Goal: Navigation & Orientation: Find specific page/section

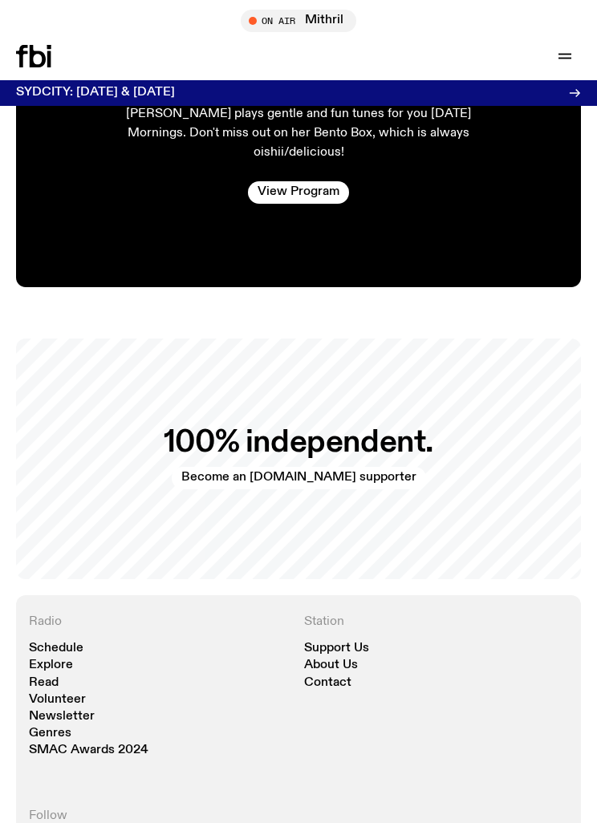
scroll to position [3717, 0]
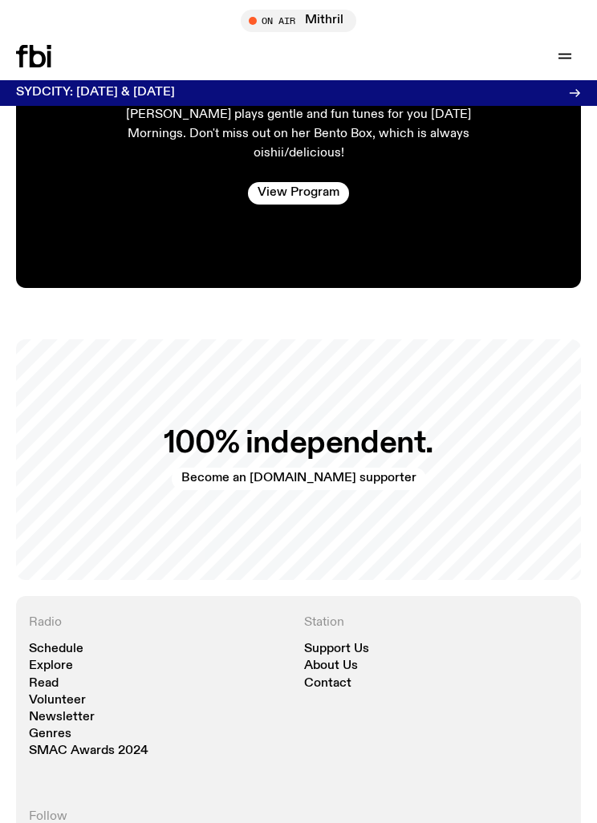
click at [60, 660] on link "Explore" at bounding box center [51, 666] width 44 height 12
click at [39, 645] on link "Schedule" at bounding box center [56, 650] width 55 height 12
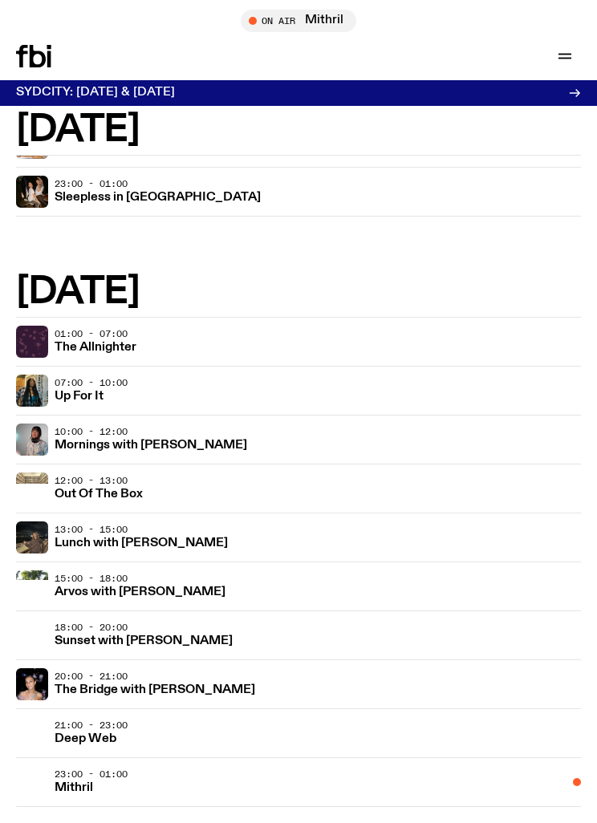
scroll to position [1653, 0]
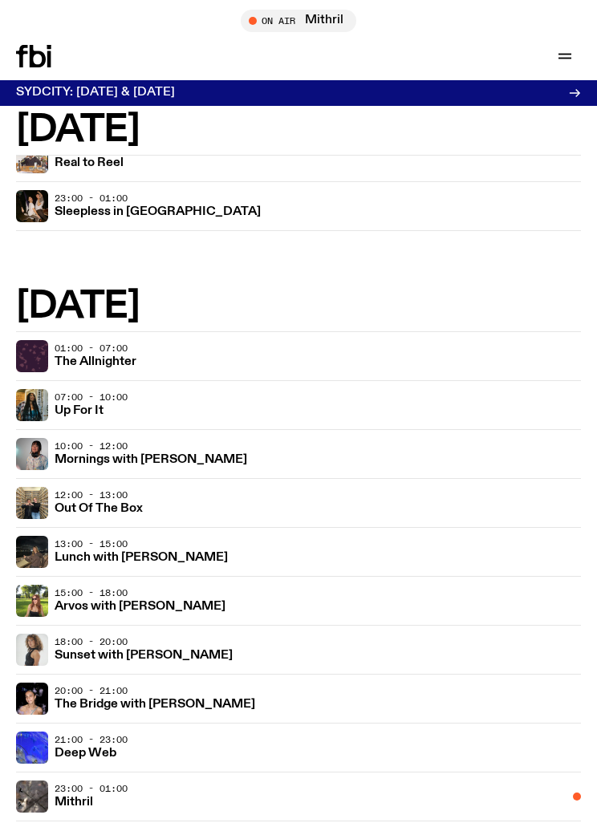
click at [160, 465] on h3 "Mornings with [PERSON_NAME]" at bounding box center [151, 460] width 193 height 12
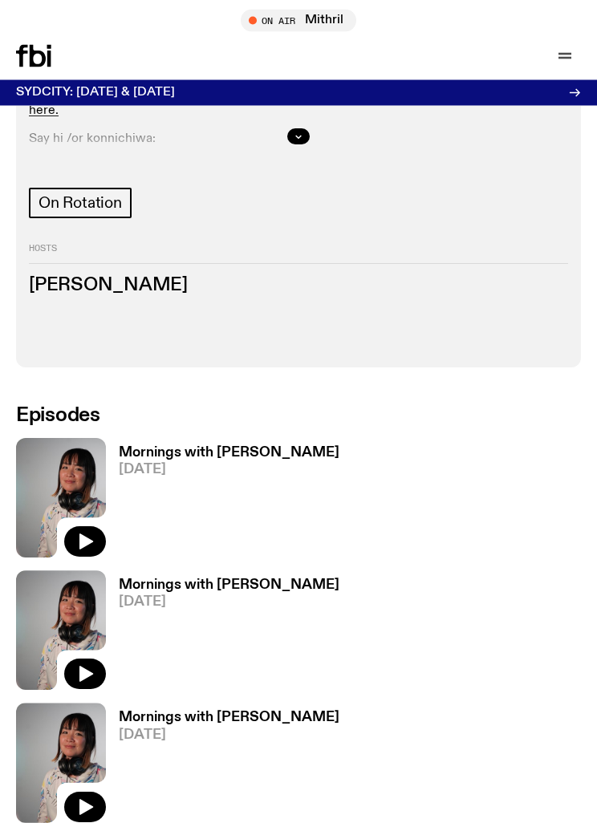
scroll to position [688, 0]
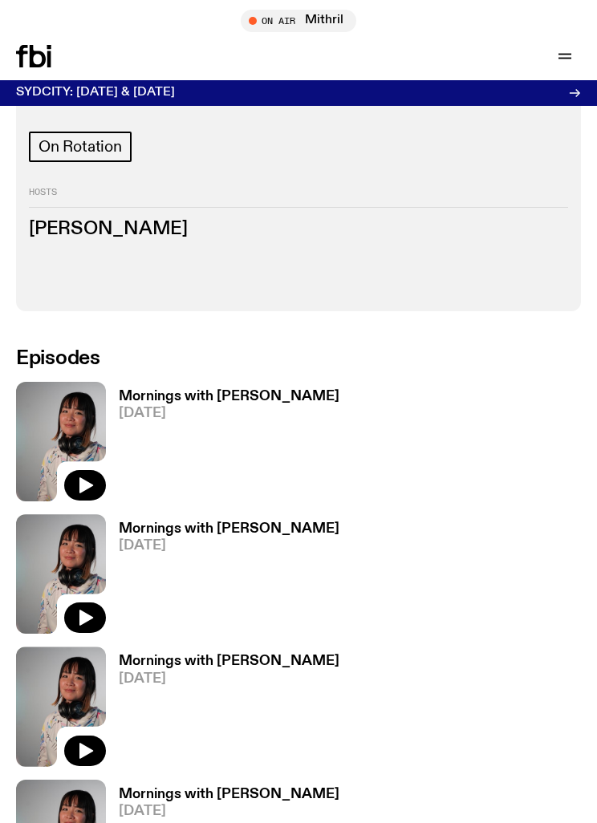
click at [92, 470] on button "button" at bounding box center [85, 485] width 42 height 30
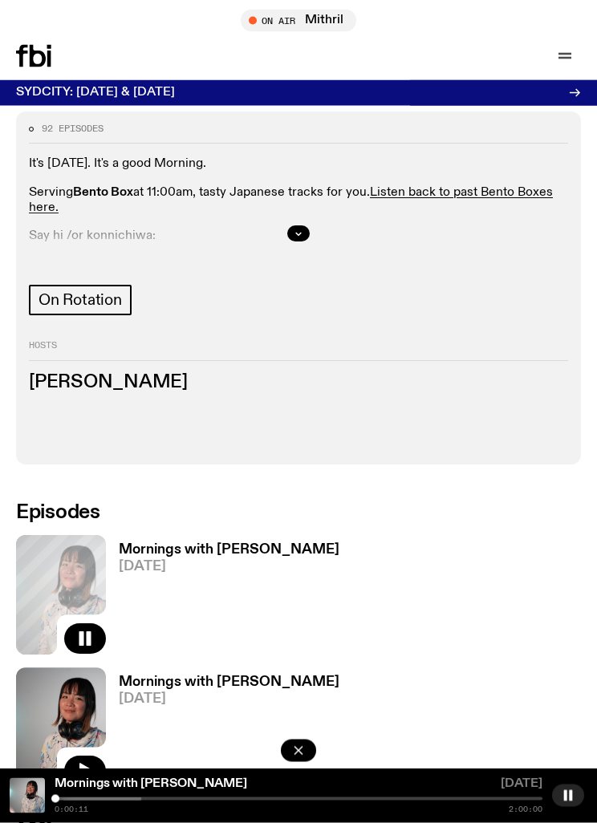
scroll to position [535, 0]
click at [61, 799] on div at bounding box center [57, 799] width 8 height 8
